Goal: Ask a question

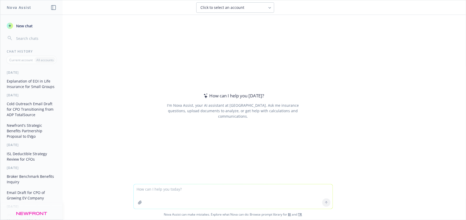
click at [209, 189] on textarea at bounding box center [233, 196] width 199 height 24
type textarea "how to announce ending carrot benefit and rolling out HRA"
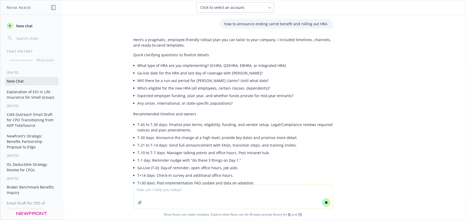
click at [211, 192] on textarea at bounding box center [233, 197] width 199 height 24
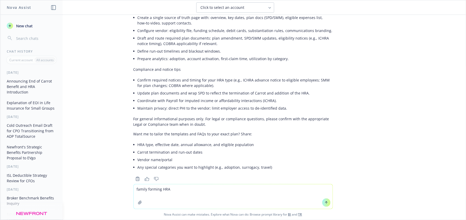
scroll to position [720, 0]
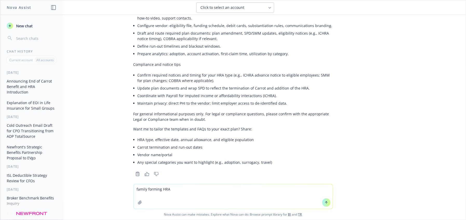
click at [202, 187] on textarea "family forming HRA" at bounding box center [233, 196] width 199 height 24
type textarea "family forming HRAhow announce it"
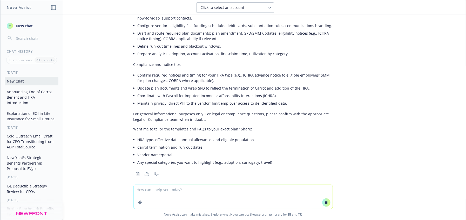
scroll to position [740, 0]
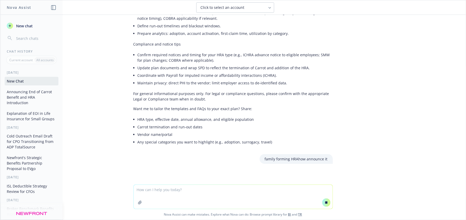
click at [232, 191] on textarea at bounding box center [233, 197] width 199 height 24
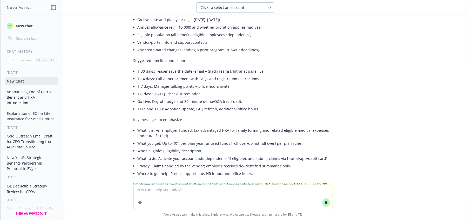
scroll to position [978, 0]
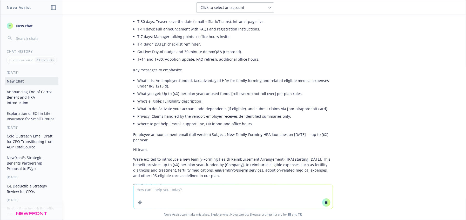
click at [214, 195] on textarea at bounding box center [233, 197] width 199 height 24
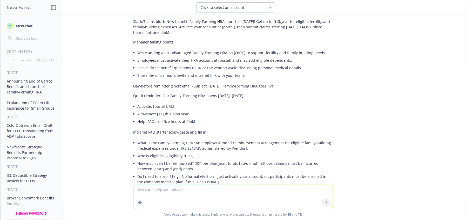
scroll to position [1240, 0]
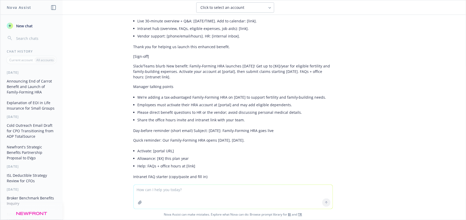
click at [195, 192] on textarea at bounding box center [233, 197] width 199 height 24
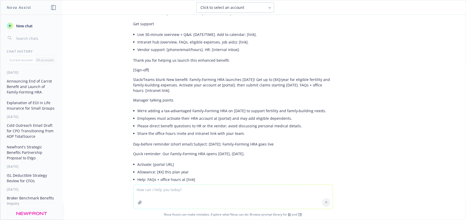
click at [391, 89] on div "how to announce ending carrot benefit and rolling out HRA Here’s a pragmatic, e…" at bounding box center [233, 99] width 466 height 169
click at [185, 192] on textarea at bounding box center [233, 197] width 199 height 24
type textarea "what pharmacy network does this list for the simple plans"
paste textarea
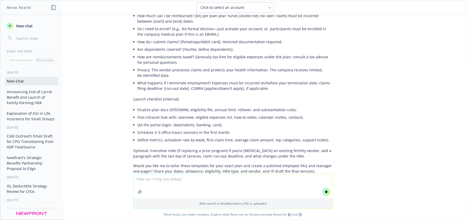
scroll to position [1491, 0]
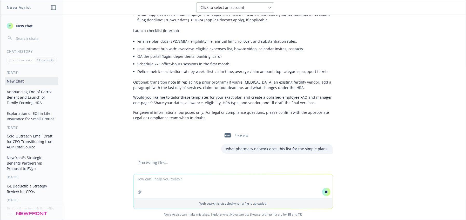
click at [178, 181] on textarea at bounding box center [233, 186] width 199 height 24
click at [156, 185] on textarea at bounding box center [233, 186] width 199 height 24
click at [156, 184] on textarea at bounding box center [233, 186] width 199 height 24
click at [275, 191] on textarea at bounding box center [233, 186] width 199 height 24
click at [278, 187] on textarea at bounding box center [233, 186] width 199 height 24
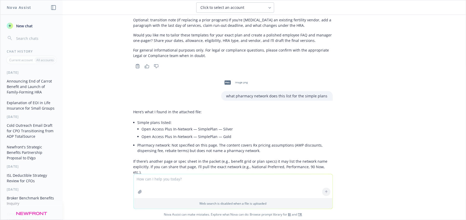
scroll to position [1575, 0]
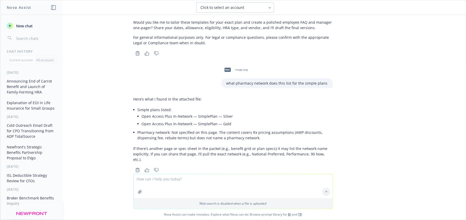
click at [402, 131] on div "how to announce ending carrot benefit and rolling out HRA Here’s a pragmatic, e…" at bounding box center [233, 94] width 466 height 159
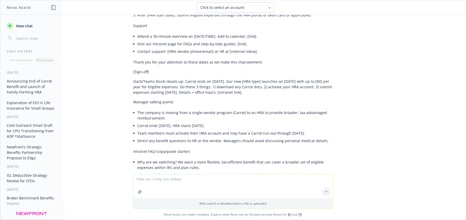
scroll to position [359, 0]
